Goal: Task Accomplishment & Management: Complete application form

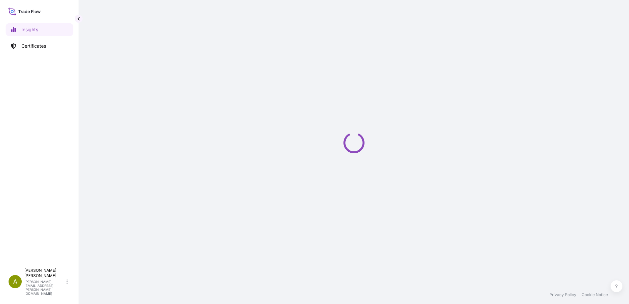
select select "2025"
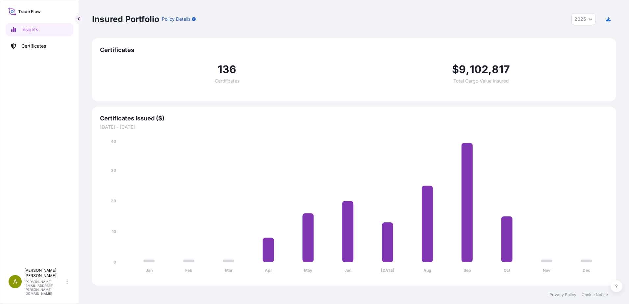
click at [40, 49] on p "Certificates" at bounding box center [33, 46] width 25 height 7
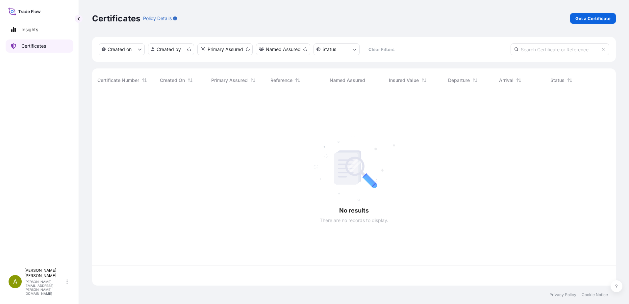
scroll to position [192, 519]
click at [600, 19] on p "Get a Certificate" at bounding box center [593, 18] width 35 height 7
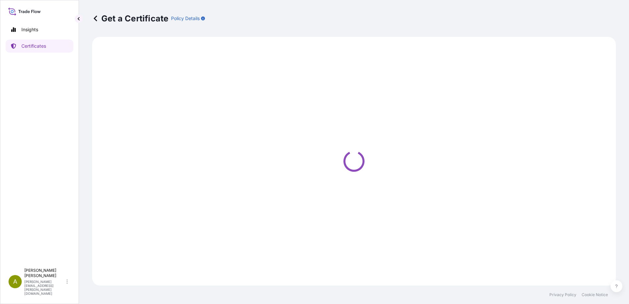
select select "Ocean Vessel"
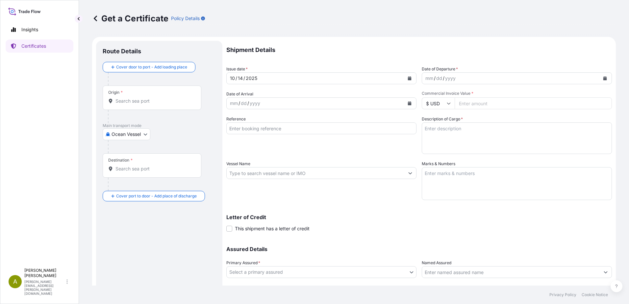
click at [159, 105] on div "Origin *" at bounding box center [152, 98] width 99 height 24
click at [159, 104] on input "Origin *" at bounding box center [155, 101] width 78 height 7
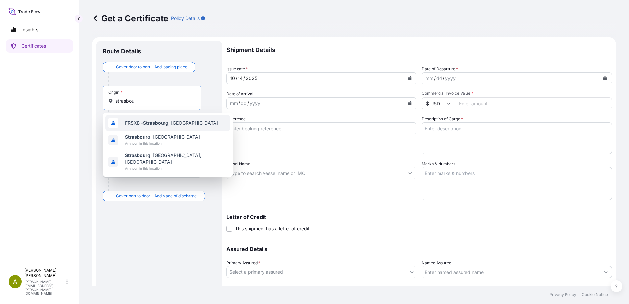
click at [170, 124] on span "FRSXB - Strasbou rg, France" at bounding box center [171, 123] width 93 height 7
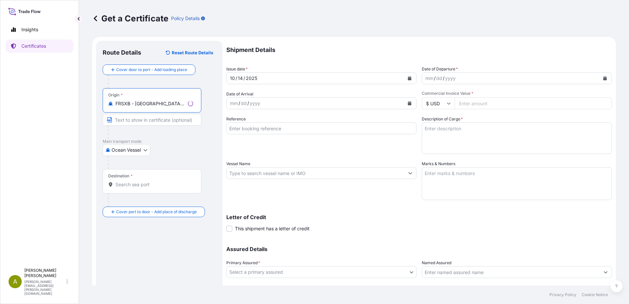
type input "FRSXB - Strasbourg, France"
click at [149, 186] on input "Destination *" at bounding box center [155, 184] width 78 height 7
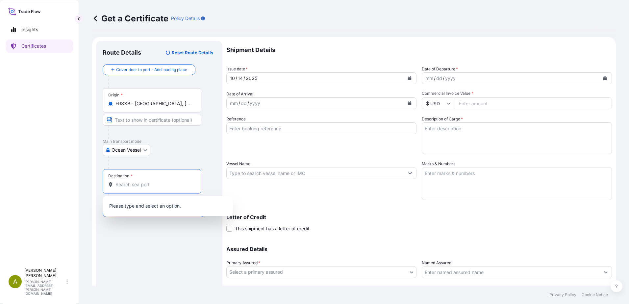
click at [138, 150] on body "0 options available. 3 options available. 0 options available. Insights Certifi…" at bounding box center [314, 152] width 629 height 304
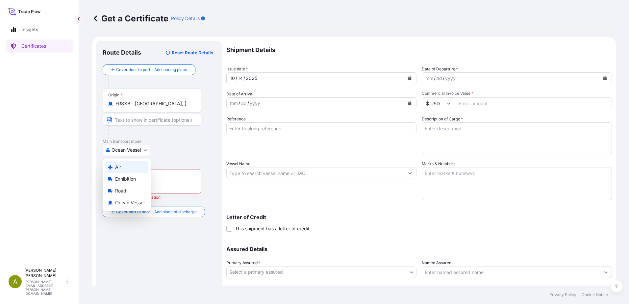
click at [130, 170] on div "Air" at bounding box center [126, 167] width 43 height 12
select select "Air"
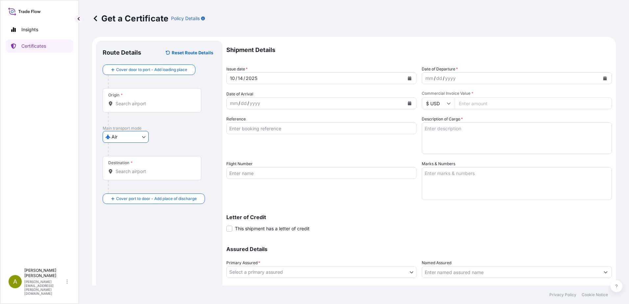
click at [137, 102] on input "Origin *" at bounding box center [155, 103] width 78 height 7
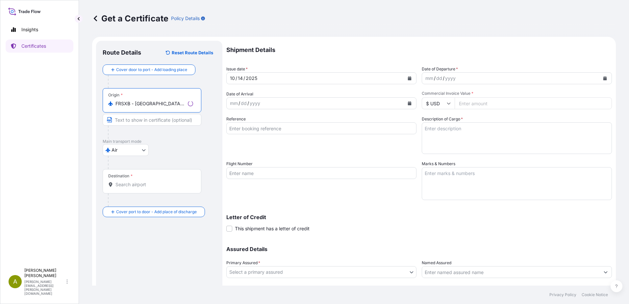
type input "FRSXB - Strasbourg, France"
click at [143, 179] on div "Destination *" at bounding box center [152, 181] width 99 height 24
click at [143, 181] on input "Destination *" at bounding box center [155, 184] width 78 height 7
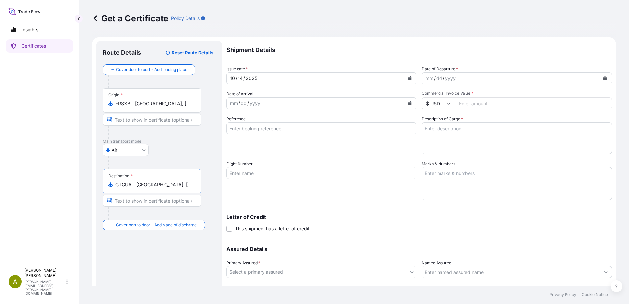
type input "GTGUA - Guatemala City, Guatemala"
click at [482, 80] on div "mm / dd / yyyy" at bounding box center [511, 78] width 178 height 12
click at [603, 79] on button "Calendar" at bounding box center [605, 78] width 11 height 11
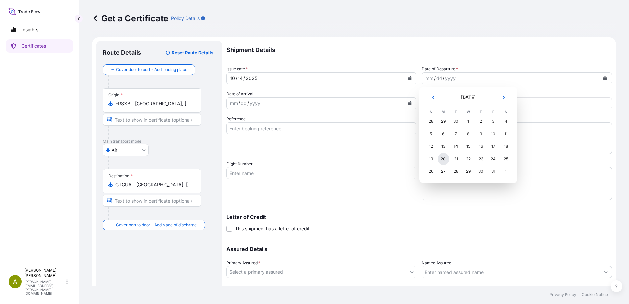
click at [442, 159] on div "20" at bounding box center [444, 159] width 12 height 12
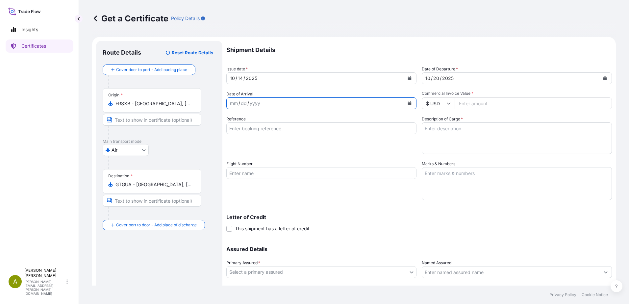
click at [405, 104] on button "Calendar" at bounding box center [410, 103] width 11 height 11
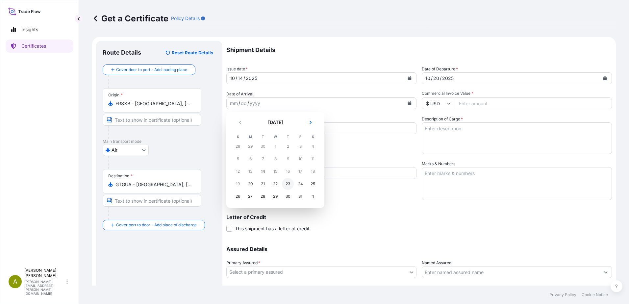
click at [283, 187] on div "23" at bounding box center [288, 184] width 12 height 12
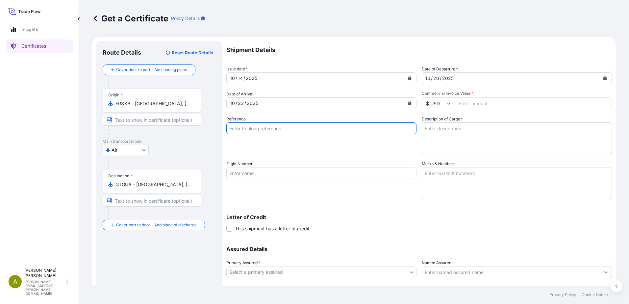
click at [317, 130] on input "Reference" at bounding box center [321, 128] width 190 height 12
click at [509, 103] on input "Commercial Invoice Value *" at bounding box center [533, 103] width 157 height 12
type input "299"
click at [273, 129] on input "Reference" at bounding box center [321, 128] width 190 height 12
click at [282, 133] on input "Reference" at bounding box center [321, 128] width 190 height 12
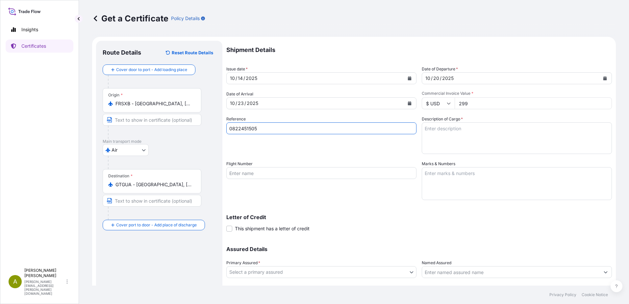
type input "0822451505"
click at [465, 135] on textarea "Description of Cargo *" at bounding box center [517, 138] width 190 height 32
type textarea "Pharmaceutical Diagnostics Kits"
click at [285, 176] on input "Flight Number" at bounding box center [321, 173] width 190 height 12
click at [486, 180] on textarea "Marks & Numbers" at bounding box center [517, 183] width 190 height 33
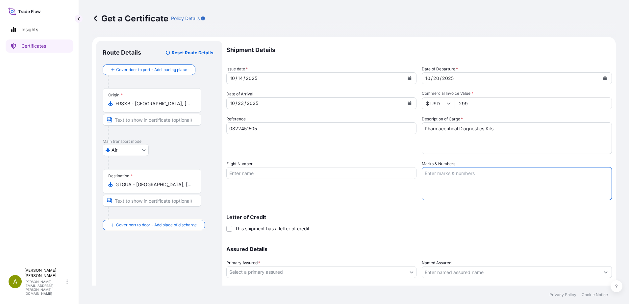
paste textarea "No risk prior to loading and no risk after discharge"
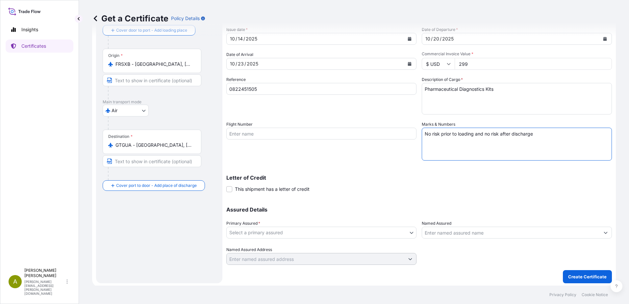
scroll to position [41, 0]
type textarea "No risk prior to loading and no risk after discharge"
click at [288, 235] on body "Insights Certificates A Audrey Nierengarten audrey.nierengarten@orthoclinicaldi…" at bounding box center [314, 152] width 629 height 304
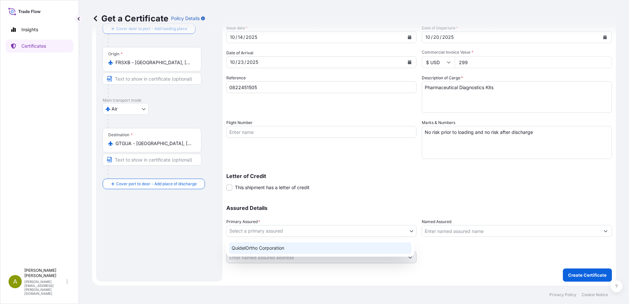
click at [289, 249] on div "QuidelOrtho Corporation" at bounding box center [320, 248] width 183 height 12
select select "31549"
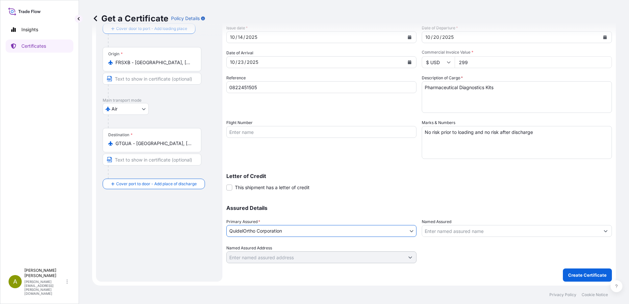
click at [527, 218] on div "Assured Details Primary Assured * QuidelOrtho Corporation QuidelOrtho Corporati…" at bounding box center [419, 231] width 386 height 66
click at [520, 228] on input "Named Assured" at bounding box center [511, 231] width 178 height 12
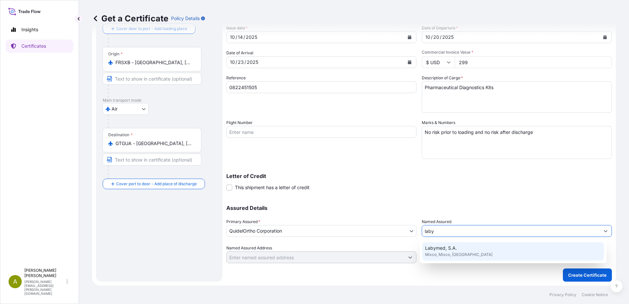
click at [503, 256] on div "Labymed, S.A. Mixco, Mixco, Guatemala" at bounding box center [514, 251] width 182 height 18
type input "Labymed, S.A."
type input "Mixco, [GEOGRAPHIC_DATA]"
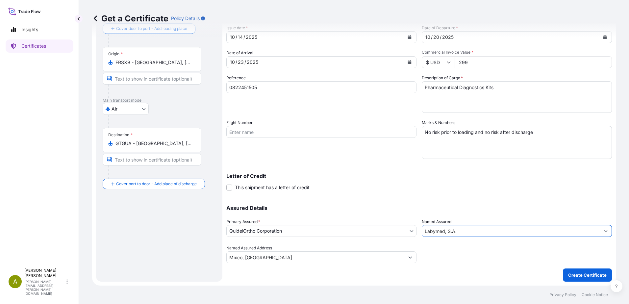
type input "Labymed, S.A."
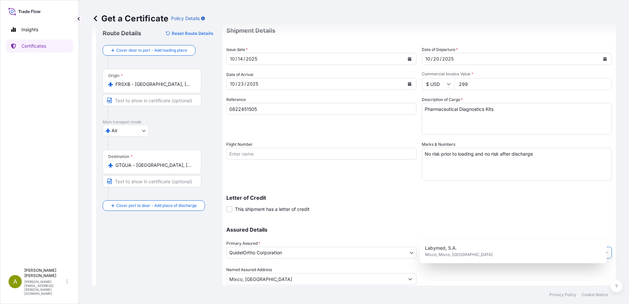
scroll to position [8, 0]
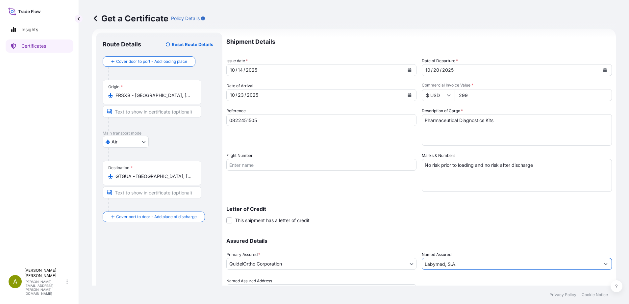
click at [316, 158] on div "Flight Number" at bounding box center [321, 172] width 190 height 40
click at [317, 167] on input "Flight Number" at bounding box center [321, 165] width 190 height 12
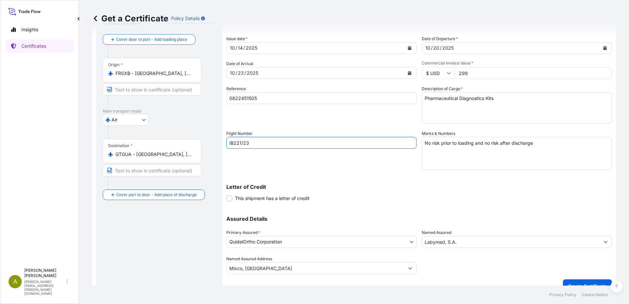
scroll to position [41, 0]
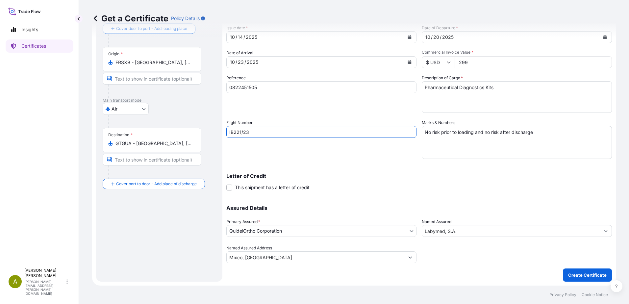
type input "IB221/23"
click at [447, 177] on p "Letter of Credit" at bounding box center [419, 175] width 386 height 5
click at [569, 276] on p "Create Certificate" at bounding box center [588, 275] width 39 height 7
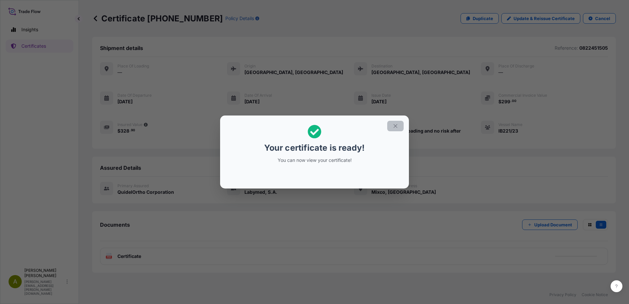
click at [395, 126] on icon "button" at bounding box center [396, 126] width 6 height 6
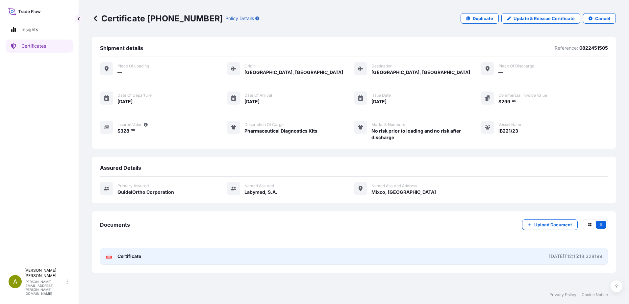
click at [127, 260] on link "PDF Certificate 2025-10-14T12:15:18.328199" at bounding box center [354, 256] width 508 height 17
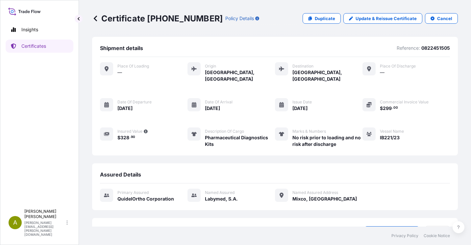
click at [36, 55] on div "Insights Certificates" at bounding box center [40, 111] width 68 height 189
click at [36, 49] on link "Certificates" at bounding box center [40, 46] width 68 height 13
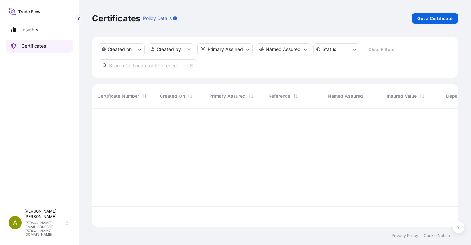
scroll to position [117, 361]
click at [432, 18] on p "Get a Certificate" at bounding box center [435, 18] width 35 height 7
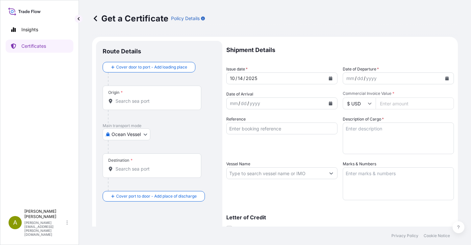
click at [154, 95] on div "Origin *" at bounding box center [152, 98] width 99 height 24
click at [154, 98] on input "Origin *" at bounding box center [155, 101] width 78 height 7
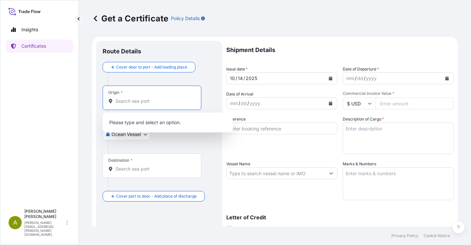
click at [126, 137] on body "0 options available. Insights Certificates A Audrey Nierengarten audrey.niereng…" at bounding box center [235, 122] width 471 height 245
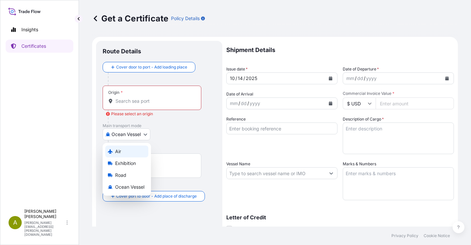
click at [127, 151] on div "Air" at bounding box center [126, 152] width 43 height 12
select select "Air"
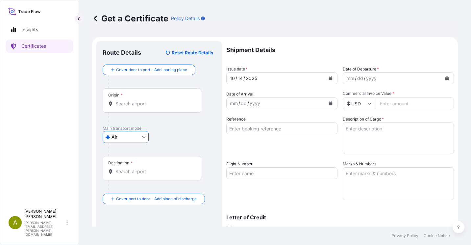
click at [131, 104] on input "Origin *" at bounding box center [155, 103] width 78 height 7
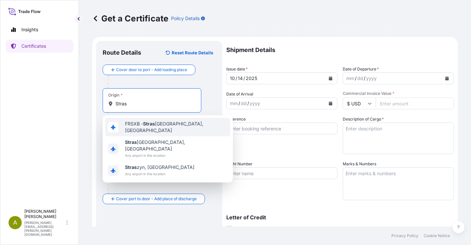
click at [143, 123] on span "FRSXB - Stras bourg, France" at bounding box center [176, 126] width 103 height 13
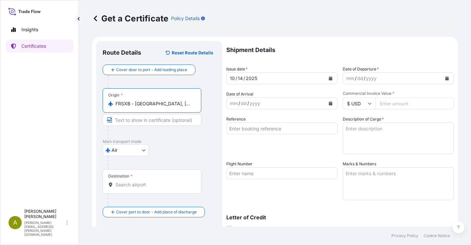
type input "FRSXB - Strasbourg, France"
click at [135, 176] on div "Destination *" at bounding box center [152, 181] width 99 height 24
click at [135, 181] on input "Destination *" at bounding box center [155, 184] width 78 height 7
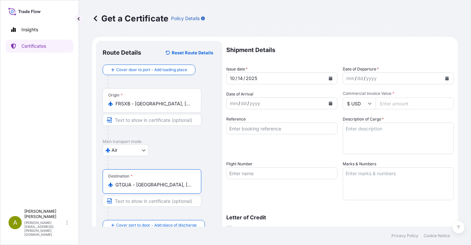
type input "GTGUA - Guatemala City, Guatemala"
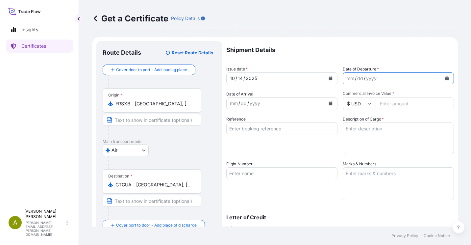
click at [446, 77] on icon "Calendar" at bounding box center [448, 78] width 4 height 4
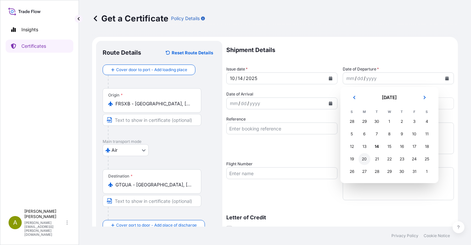
click at [367, 160] on div "20" at bounding box center [365, 159] width 12 height 12
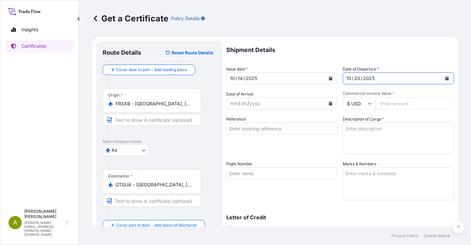
click at [332, 104] on button "Calendar" at bounding box center [331, 103] width 11 height 11
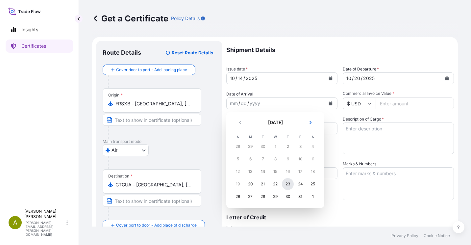
click at [289, 186] on div "23" at bounding box center [288, 184] width 12 height 12
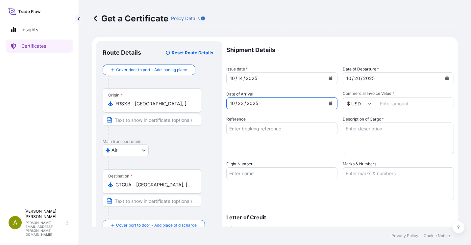
click at [288, 126] on input "Reference" at bounding box center [281, 128] width 111 height 12
click at [400, 101] on input "Commercial Invoice Value *" at bounding box center [415, 103] width 78 height 12
type input "71202.34"
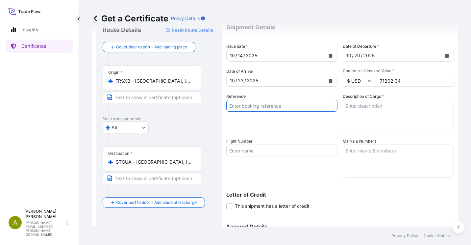
scroll to position [33, 0]
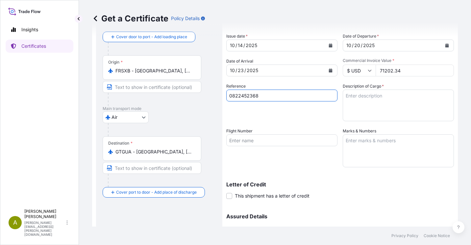
type input "0822452368"
click at [371, 110] on textarea "Description of Cargo *" at bounding box center [398, 106] width 111 height 32
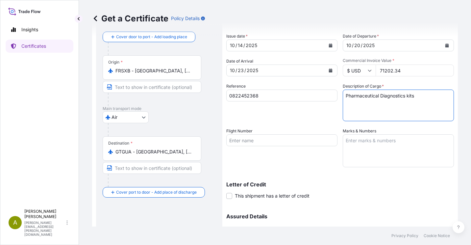
type textarea "Pharmaceutical Diagnostics kits"
click at [309, 140] on input "Flight Number" at bounding box center [281, 140] width 111 height 12
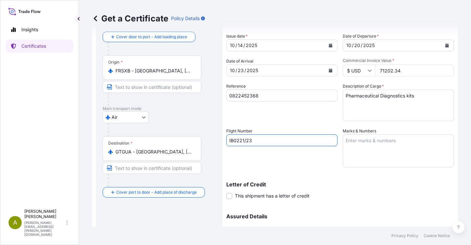
type input "IB0221/23"
click at [384, 139] on textarea "Marks & Numbers" at bounding box center [398, 150] width 111 height 33
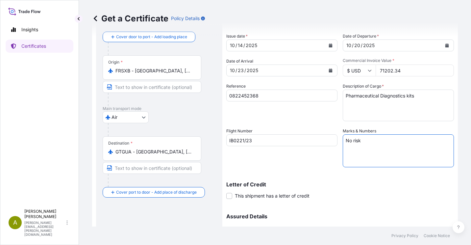
drag, startPoint x: 401, startPoint y: 146, endPoint x: 247, endPoint y: 125, distance: 155.8
click at [247, 125] on div "Shipment Details Issue date * 10 / 14 / 2025 Date of Departure * 10 / 20 / 2025…" at bounding box center [340, 140] width 228 height 264
paste textarea "prior to loading and no risk after discharge"
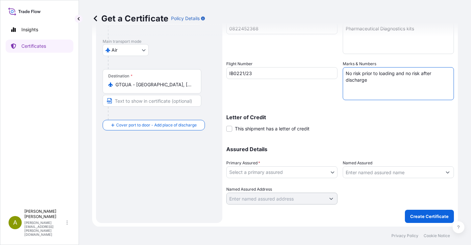
scroll to position [100, 0]
type textarea "No risk prior to loading and no risk after discharge"
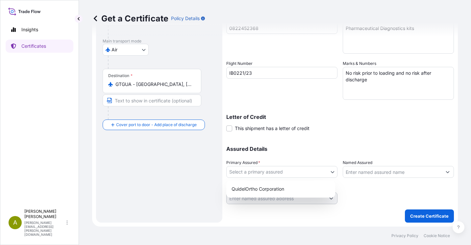
click at [316, 172] on body "Insights Certificates A Audrey Nierengarten audrey.nierengarten@orthoclinicaldi…" at bounding box center [235, 122] width 471 height 245
click at [308, 184] on div "QuidelOrtho Corporation" at bounding box center [281, 189] width 104 height 12
select select "31549"
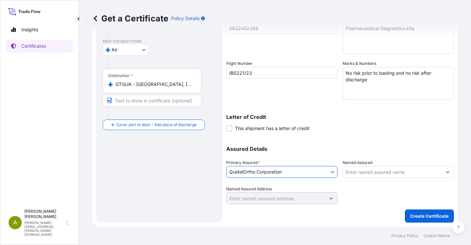
click at [403, 172] on input "Named Assured" at bounding box center [392, 172] width 99 height 12
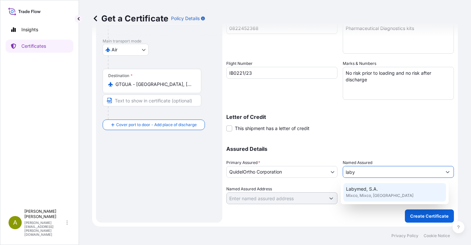
click at [371, 189] on span "Labymed, S.A." at bounding box center [362, 189] width 32 height 7
type input "Labymed, S.A."
type input "Mixco, [GEOGRAPHIC_DATA]"
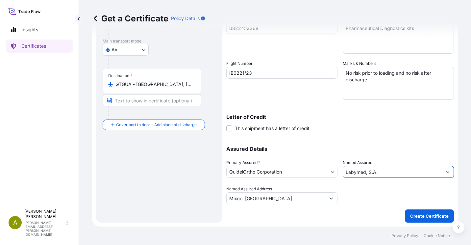
type input "Labymed, S.A."
click at [377, 121] on div "Letter of Credit This shipment has a letter of credit Letter of credit * Letter…" at bounding box center [340, 122] width 228 height 17
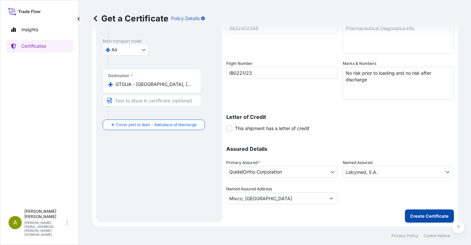
click at [431, 217] on p "Create Certificate" at bounding box center [430, 216] width 39 height 7
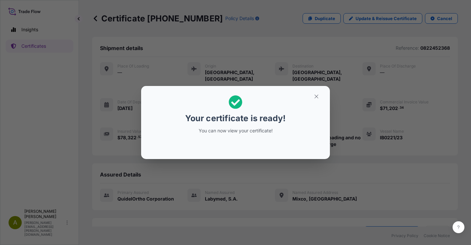
click at [346, 162] on div "Your certificate is ready! You can now view your certificate!" at bounding box center [235, 122] width 471 height 245
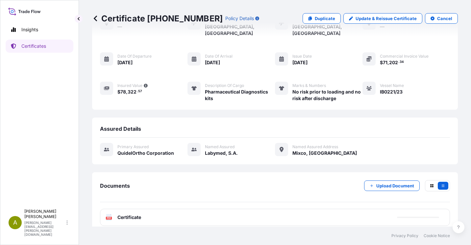
scroll to position [46, 0]
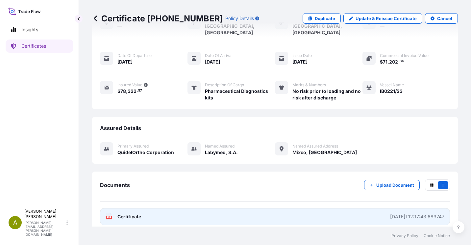
click at [108, 216] on text "PDF" at bounding box center [109, 217] width 4 height 2
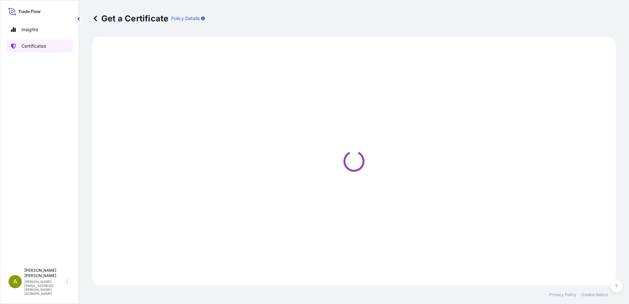
click at [32, 46] on p "Certificates" at bounding box center [33, 46] width 25 height 7
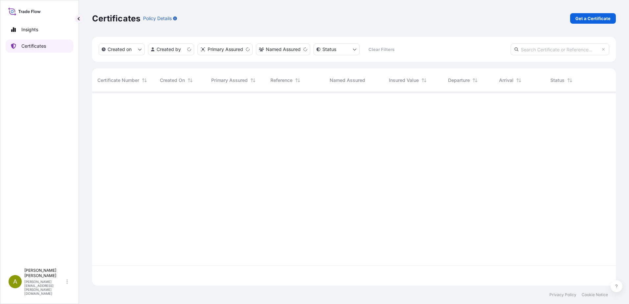
scroll to position [192, 519]
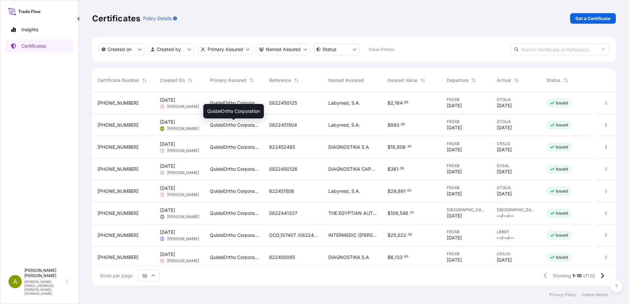
click at [238, 125] on span "QuidelOrtho Corporation" at bounding box center [234, 125] width 49 height 7
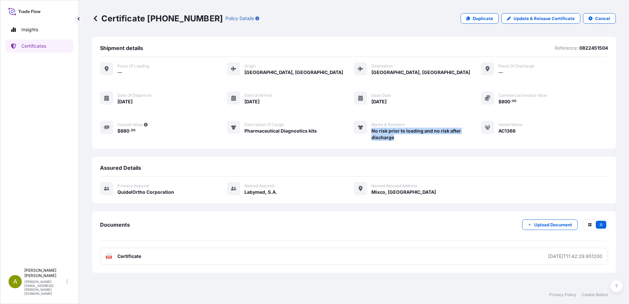
drag, startPoint x: 404, startPoint y: 141, endPoint x: 372, endPoint y: 131, distance: 33.2
click at [372, 131] on div "Place of Loading — Origin Strasbourg, France Destination Guatemala City, Guatem…" at bounding box center [354, 105] width 508 height 96
copy span "No risk prior to loading and no risk after discharge"
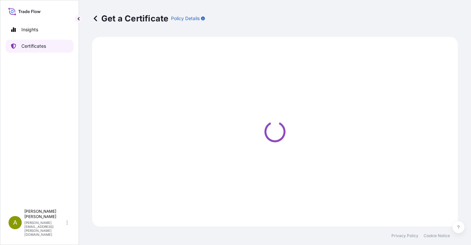
select select "Ocean Vessel"
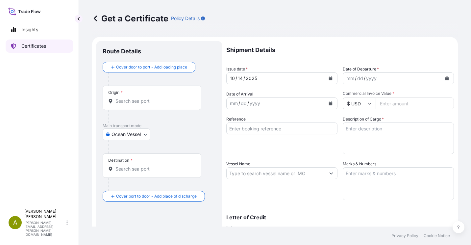
click at [36, 50] on link "Certificates" at bounding box center [40, 46] width 68 height 13
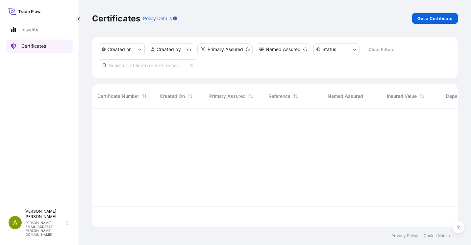
scroll to position [117, 361]
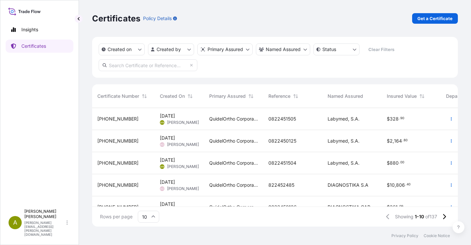
click at [192, 114] on span "[DATE] AN [PERSON_NAME]" at bounding box center [179, 119] width 39 height 13
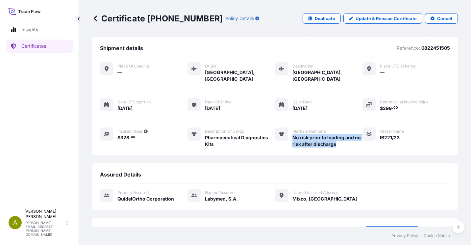
drag, startPoint x: 337, startPoint y: 137, endPoint x: 291, endPoint y: 128, distance: 47.2
click at [293, 134] on span "No risk prior to loading and no risk after discharge" at bounding box center [328, 140] width 70 height 13
copy span "No risk prior to loading and no risk after discharge"
